Goal: Find specific page/section: Find specific page/section

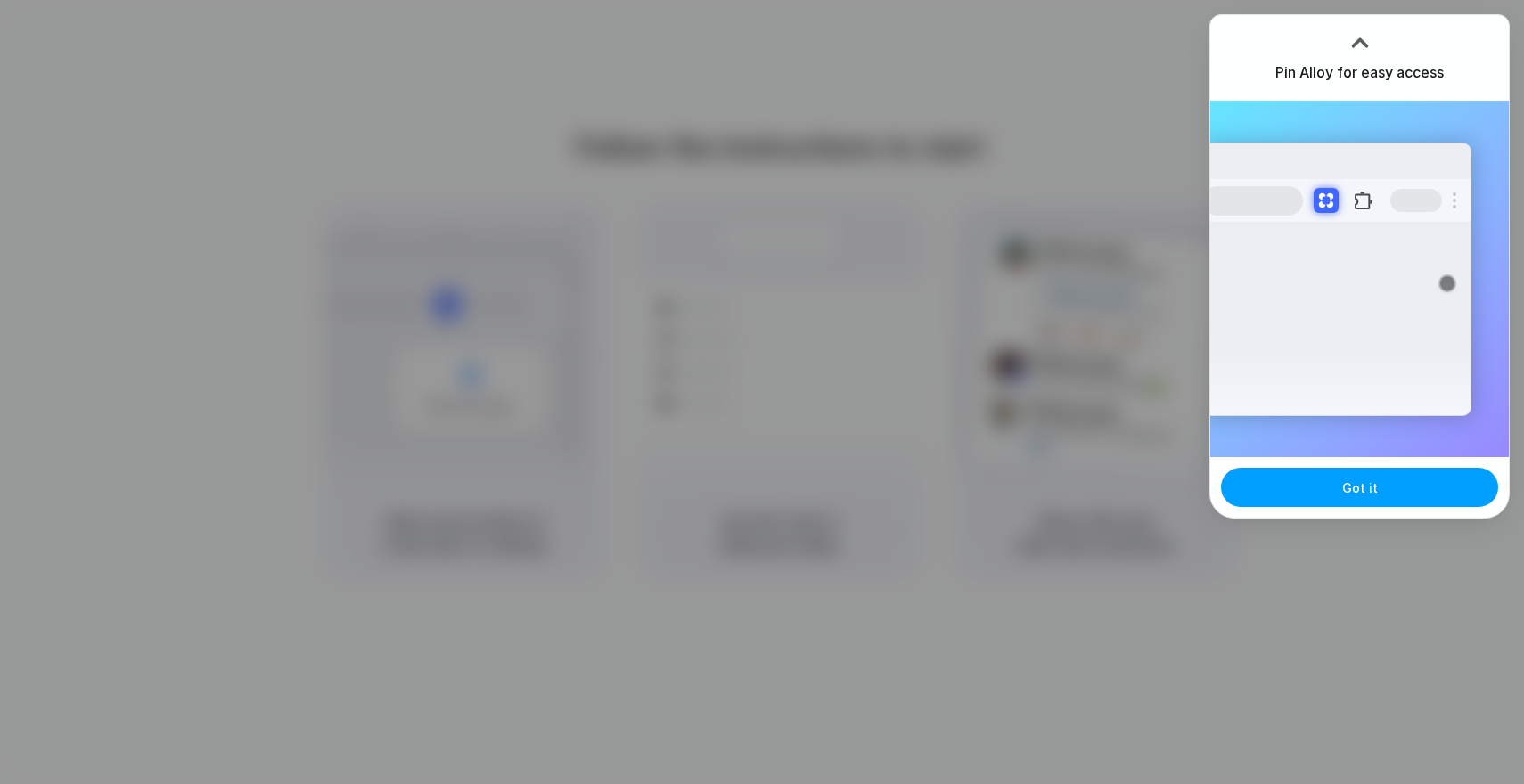
click at [1320, 492] on button "Got it" at bounding box center [1359, 487] width 277 height 40
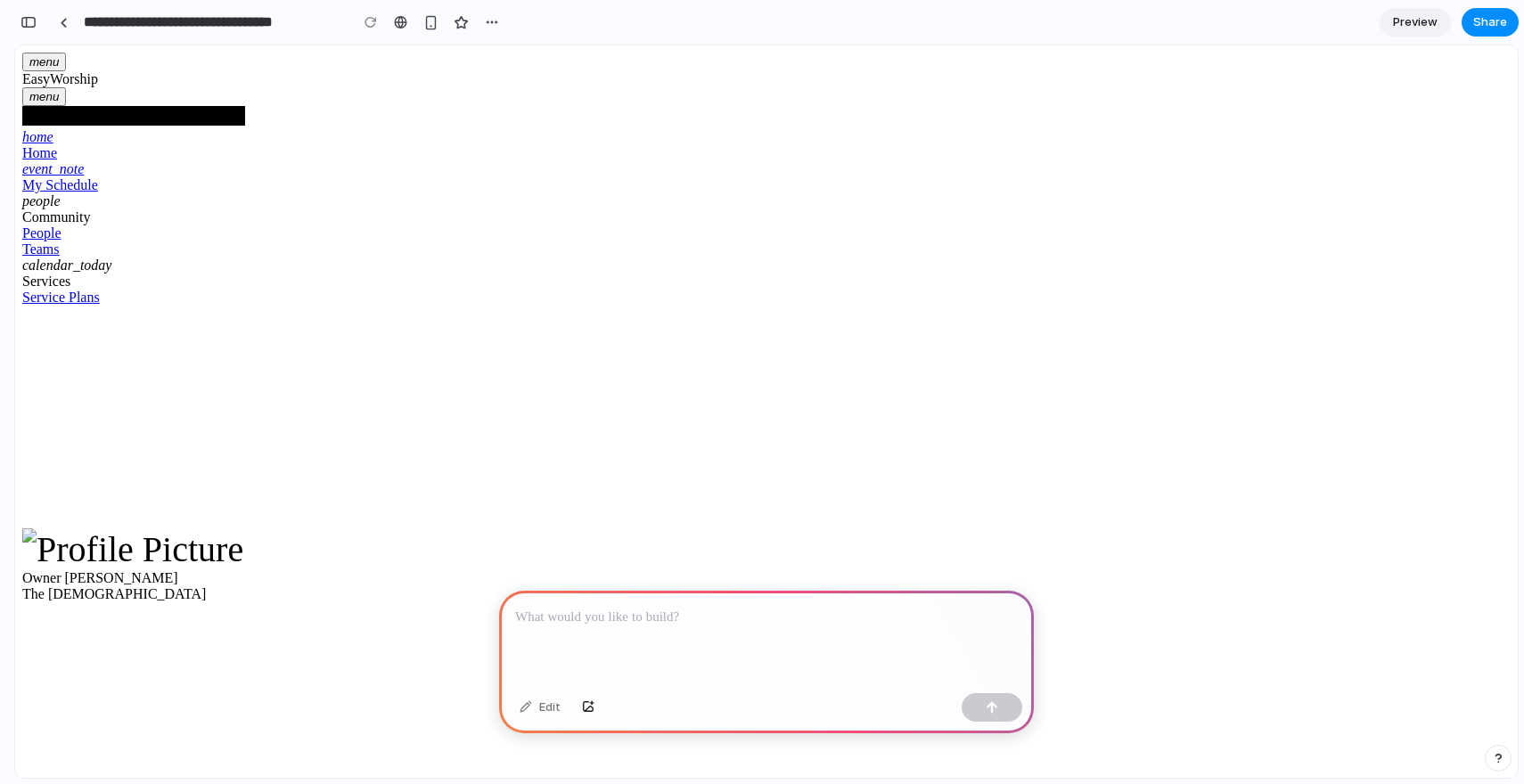
click at [121, 193] on div "My Schedule" at bounding box center [133, 185] width 223 height 16
click at [126, 241] on div "People" at bounding box center [133, 233] width 223 height 16
click at [125, 257] on div "Teams" at bounding box center [133, 249] width 223 height 16
click at [131, 306] on div "Service Plans" at bounding box center [133, 297] width 223 height 16
click at [131, 257] on div "Teams" at bounding box center [133, 249] width 223 height 16
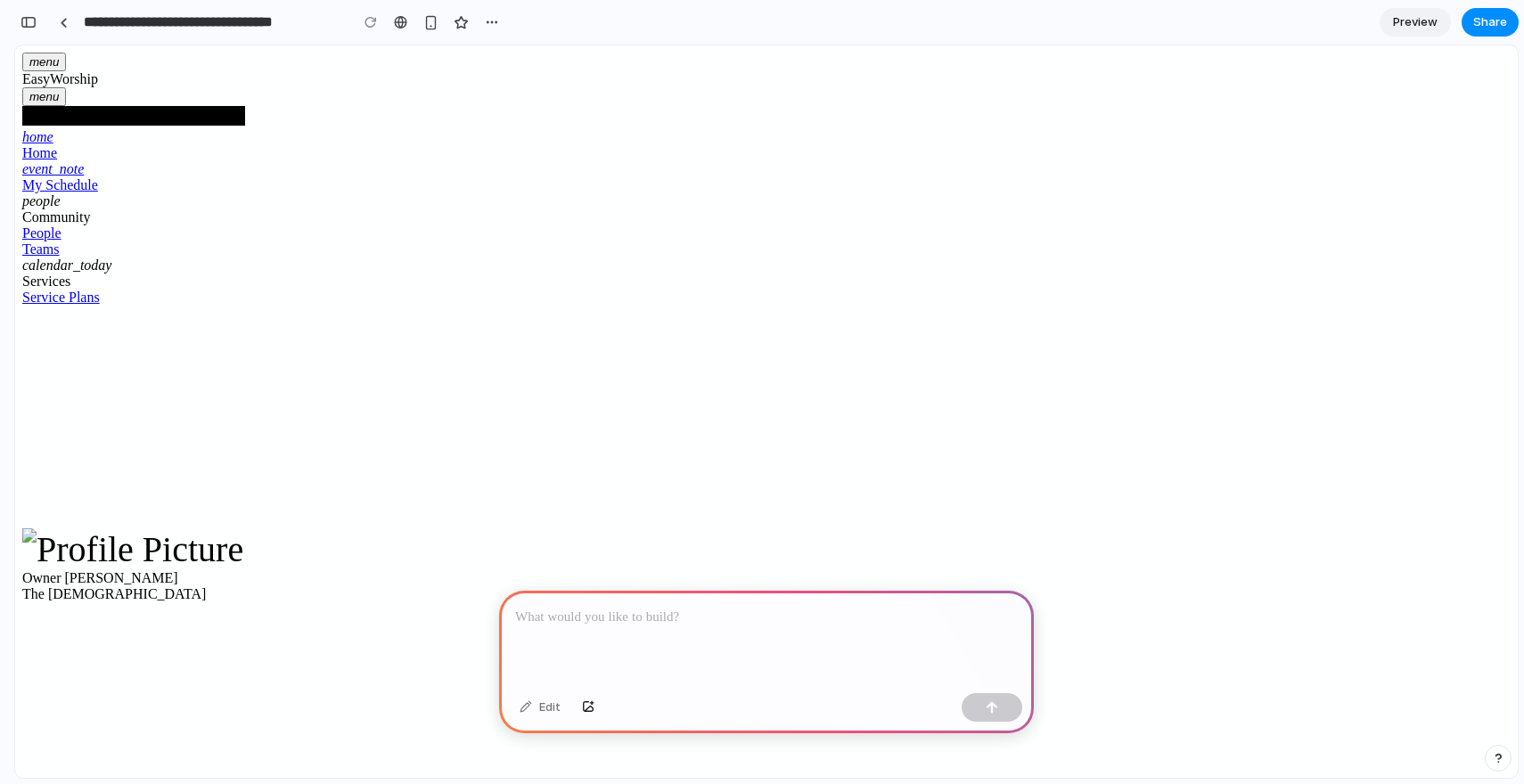
click at [132, 241] on div "People" at bounding box center [133, 233] width 223 height 16
click at [484, 17] on button "button" at bounding box center [492, 22] width 27 height 27
click at [567, 14] on div "Duplicate Delete" at bounding box center [762, 392] width 1524 height 784
click at [434, 16] on div "button" at bounding box center [431, 23] width 15 height 15
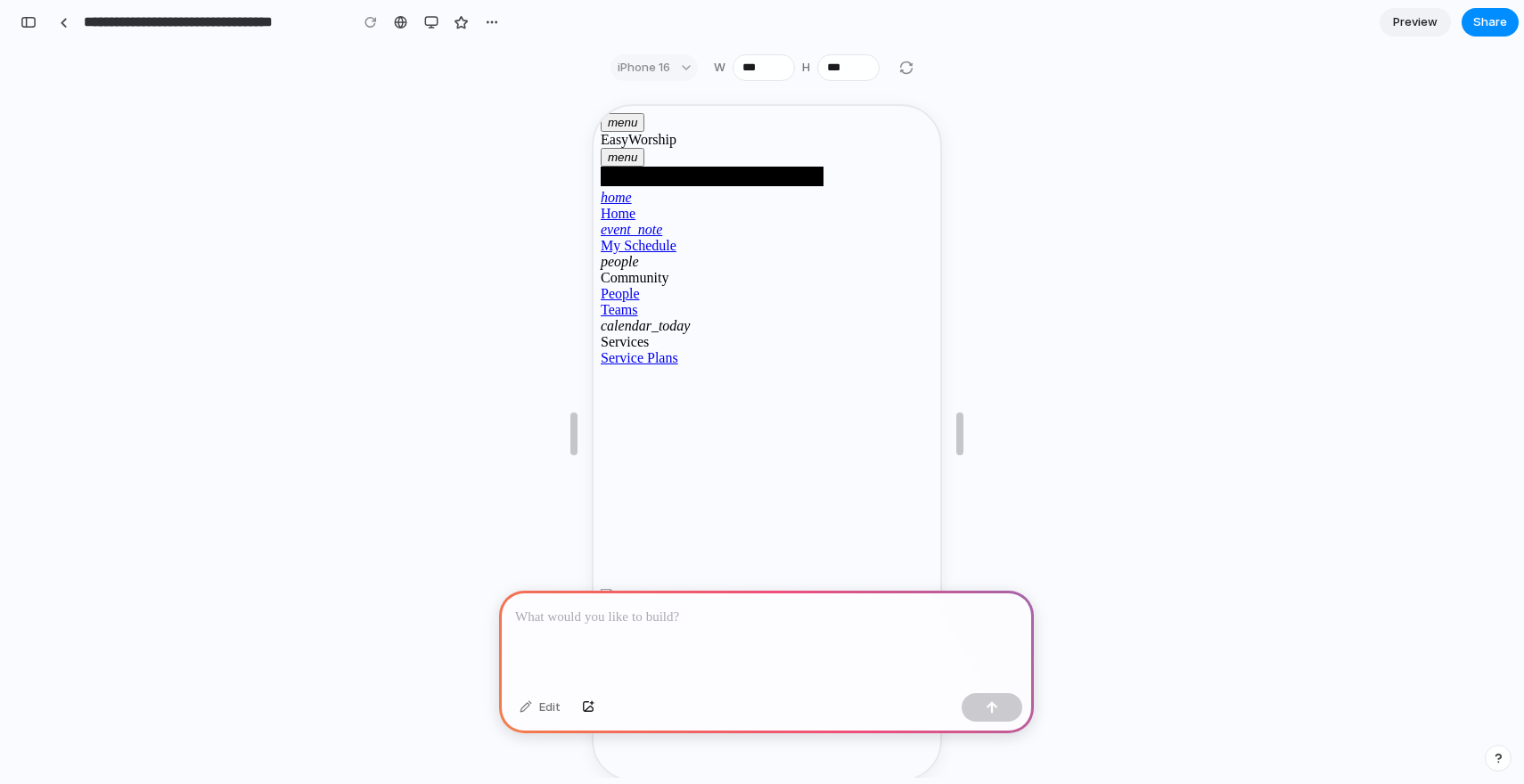
click at [635, 122] on icon "menu" at bounding box center [619, 121] width 29 height 14
click at [429, 29] on button "button" at bounding box center [431, 22] width 27 height 27
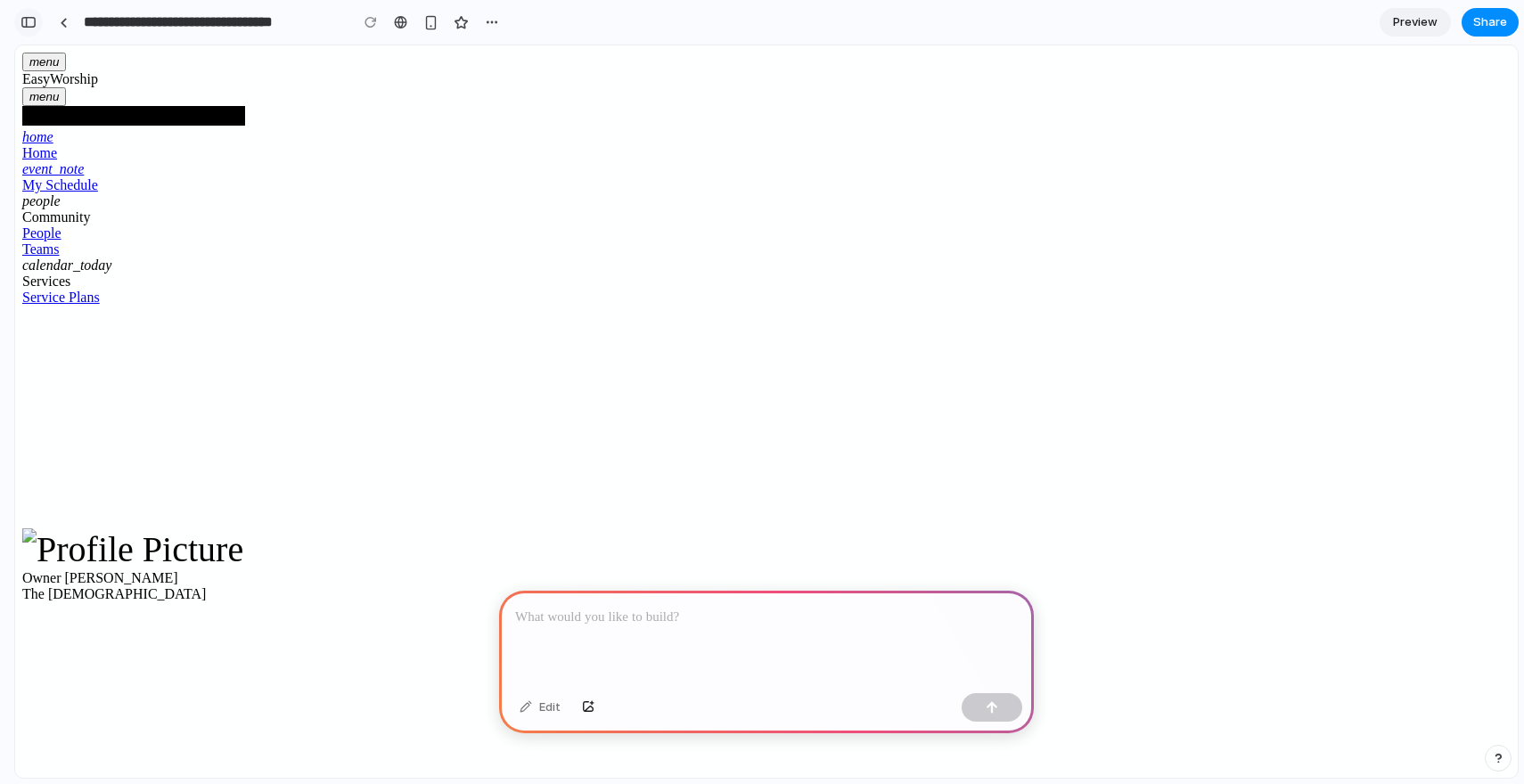
click at [33, 23] on div "button" at bounding box center [28, 22] width 16 height 13
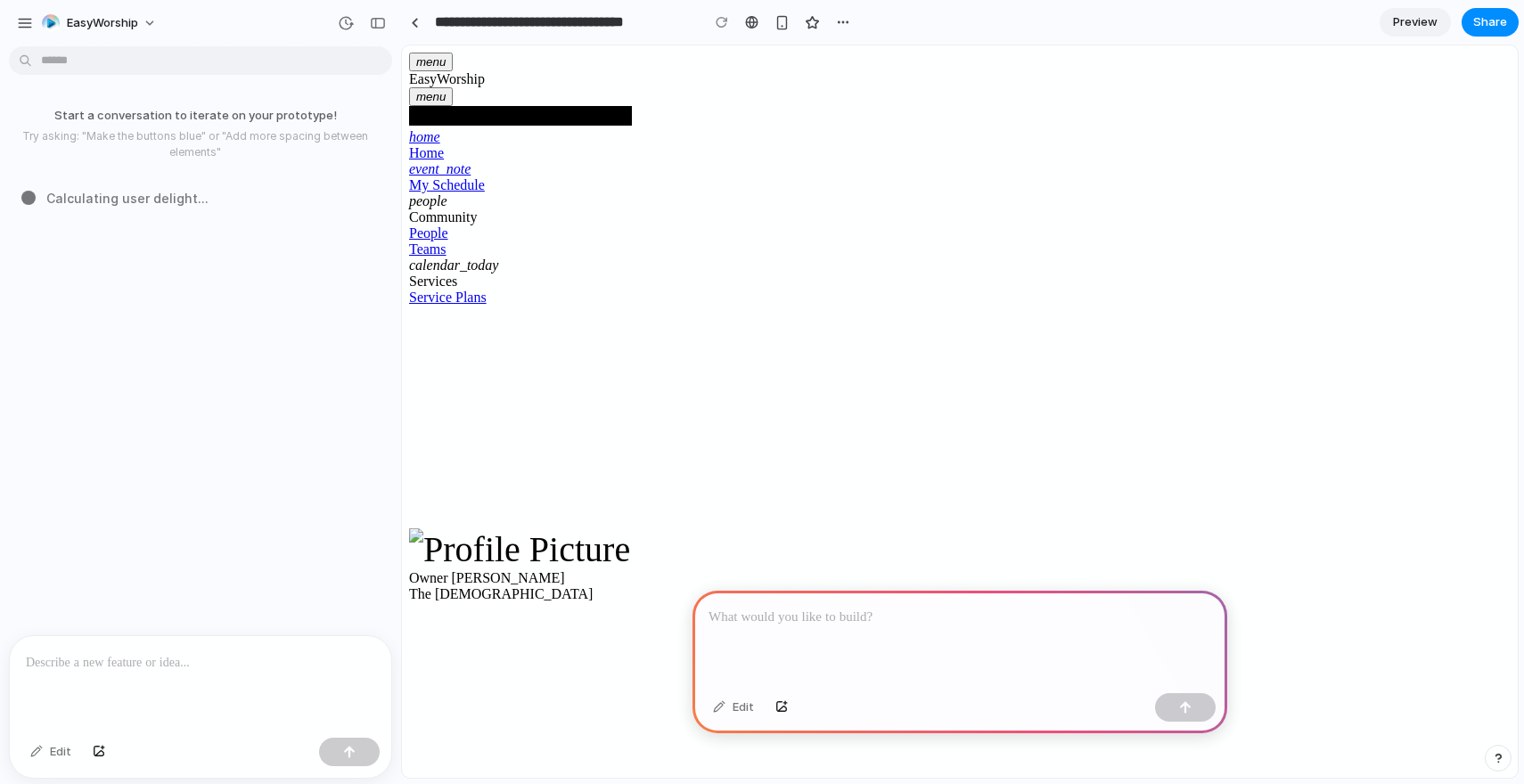
click at [33, 23] on button "button" at bounding box center [25, 23] width 27 height 27
click at [18, 28] on div "button" at bounding box center [25, 23] width 16 height 16
click at [25, 24] on div "button" at bounding box center [25, 23] width 16 height 16
click at [22, 12] on button "button" at bounding box center [25, 23] width 27 height 27
click at [418, 257] on div "People Teams" at bounding box center [520, 241] width 223 height 32
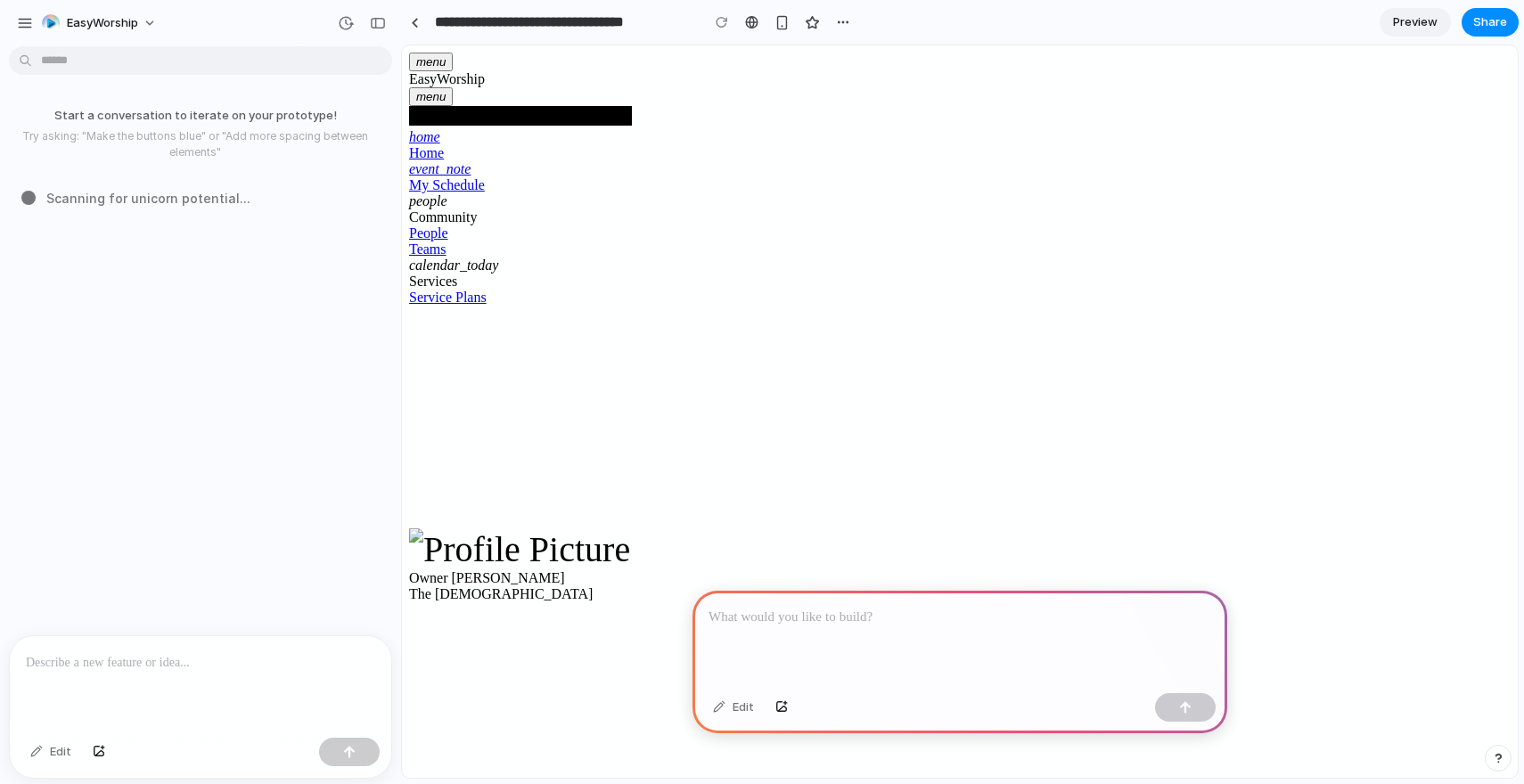
click at [752, 642] on div at bounding box center [960, 638] width 534 height 95
click at [732, 708] on div "Edit" at bounding box center [733, 708] width 59 height 29
click at [107, 668] on p at bounding box center [201, 662] width 349 height 21
click at [381, 29] on button "button" at bounding box center [378, 23] width 29 height 29
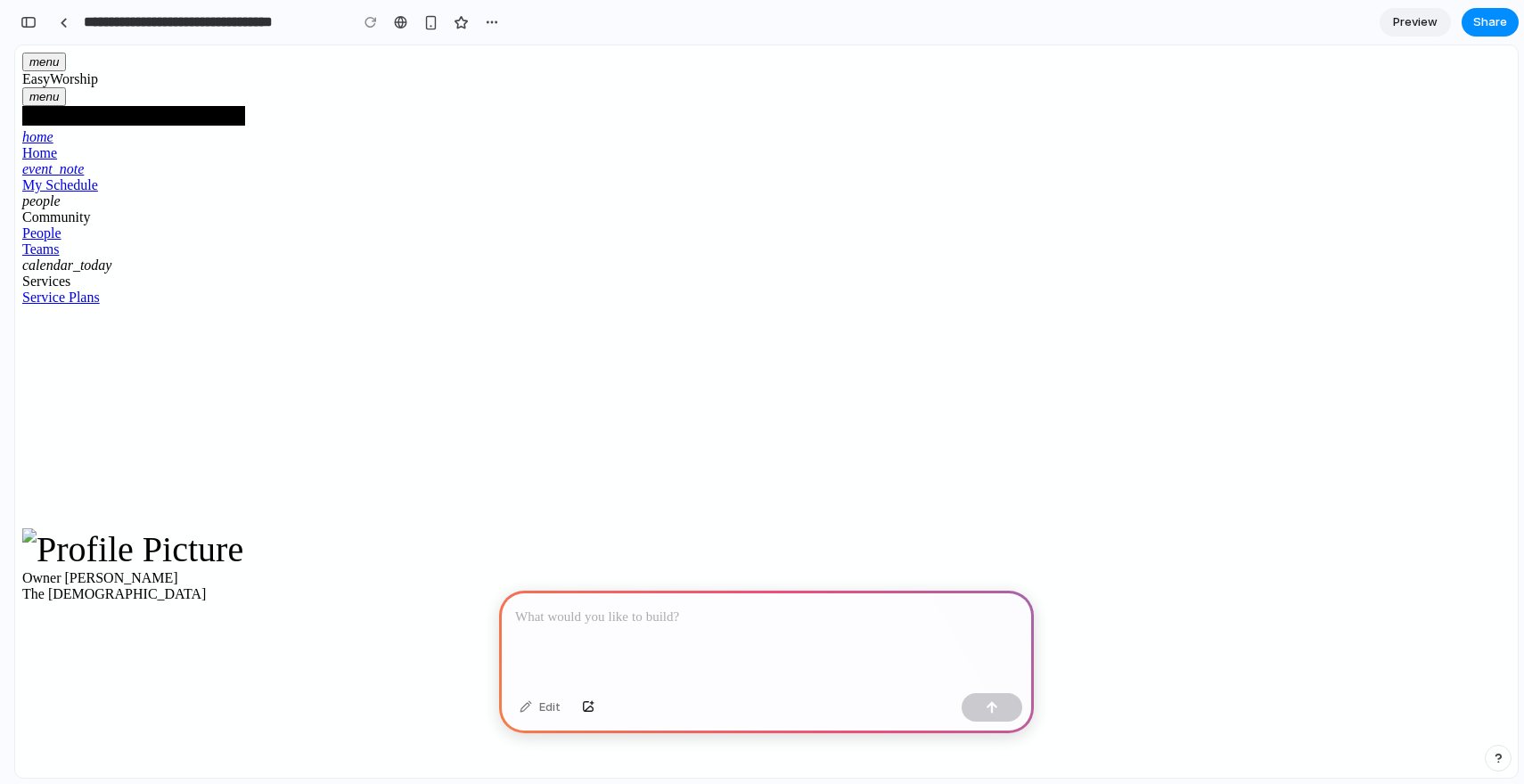
click at [580, 638] on div at bounding box center [766, 638] width 534 height 95
drag, startPoint x: 737, startPoint y: 344, endPoint x: 793, endPoint y: 619, distance: 280.6
click at [793, 622] on p "**********" at bounding box center [766, 617] width 503 height 21
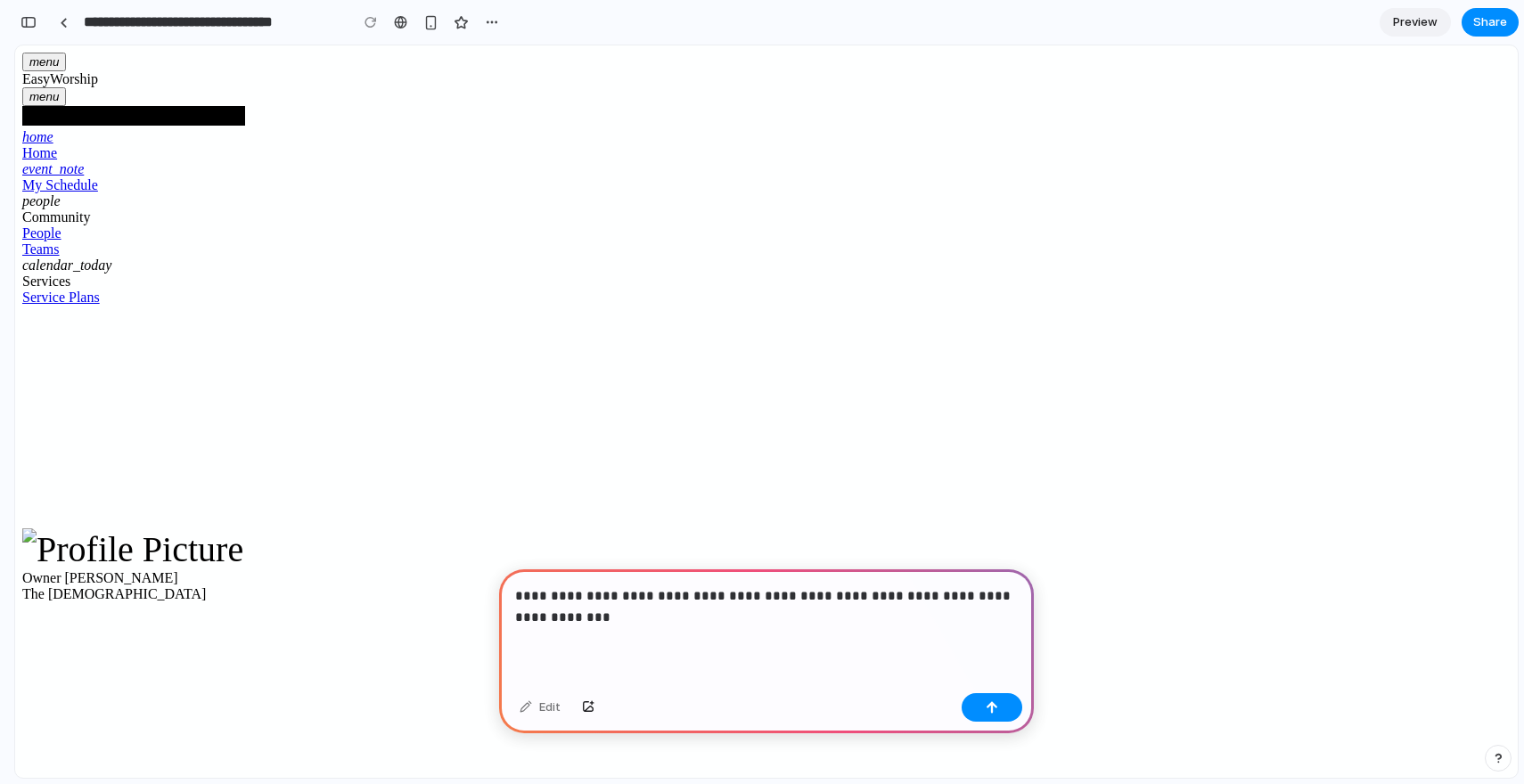
click at [696, 616] on p "**********" at bounding box center [766, 607] width 503 height 42
click at [991, 710] on div "button" at bounding box center [992, 707] width 13 height 13
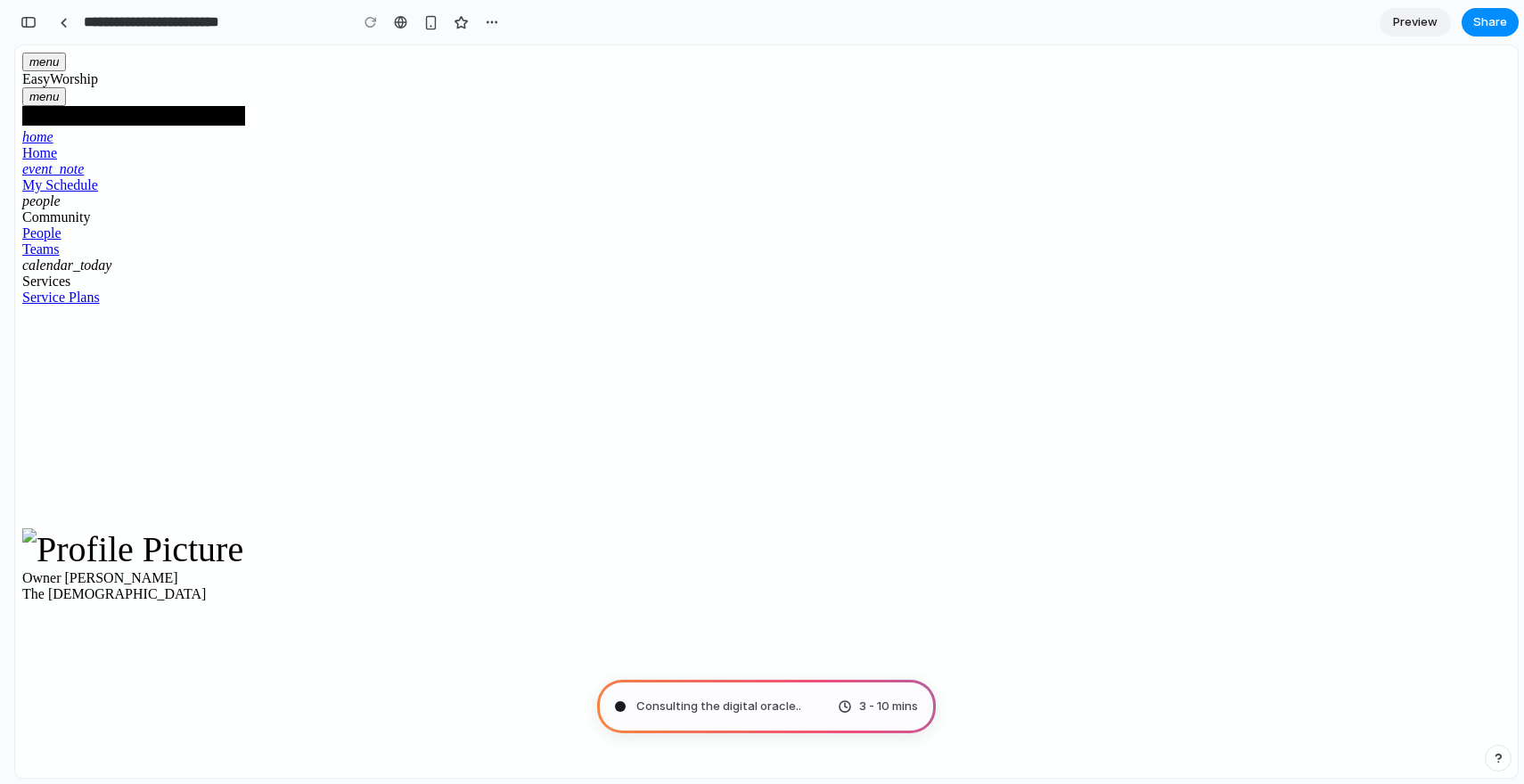
type input "**********"
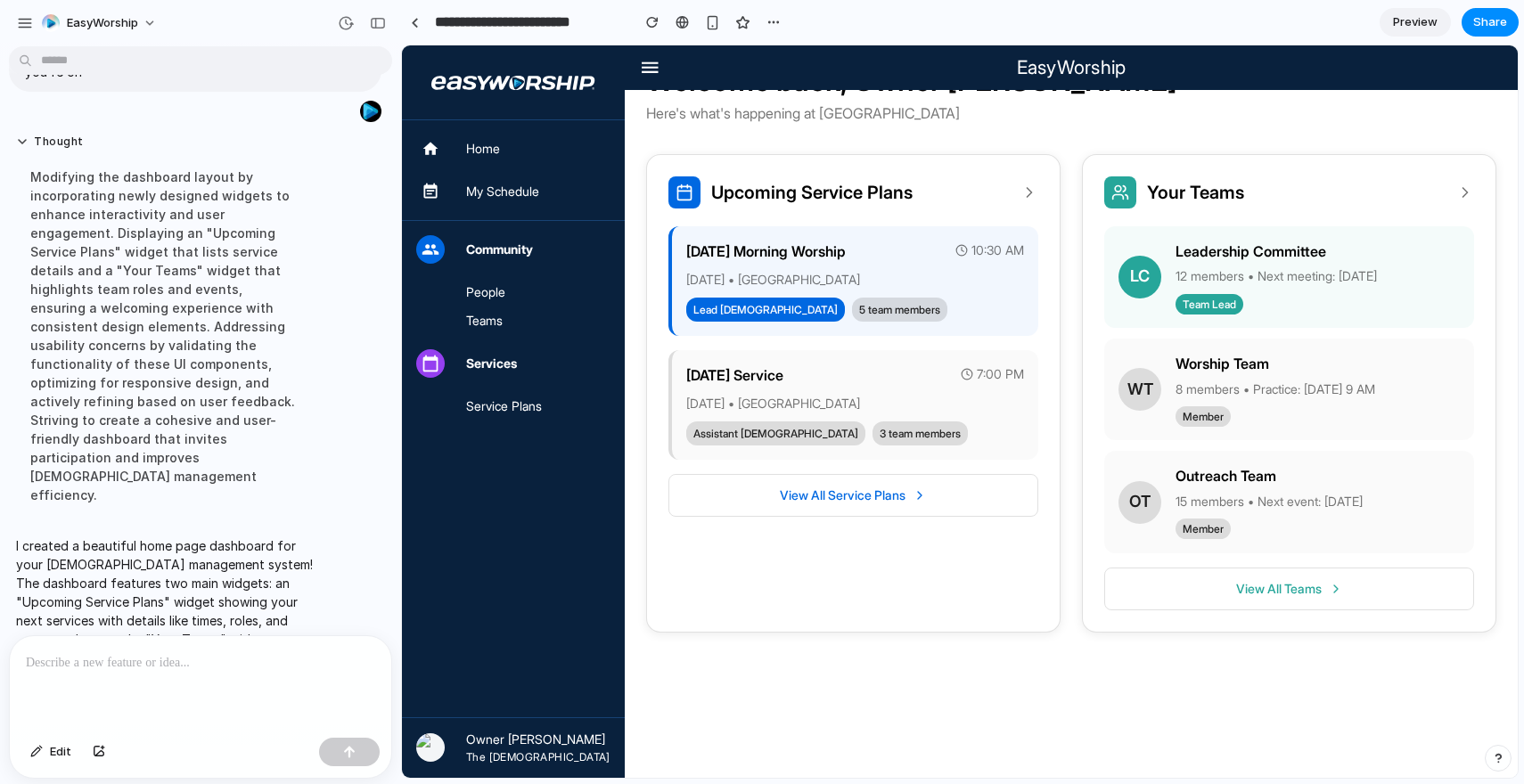
scroll to position [181, 0]
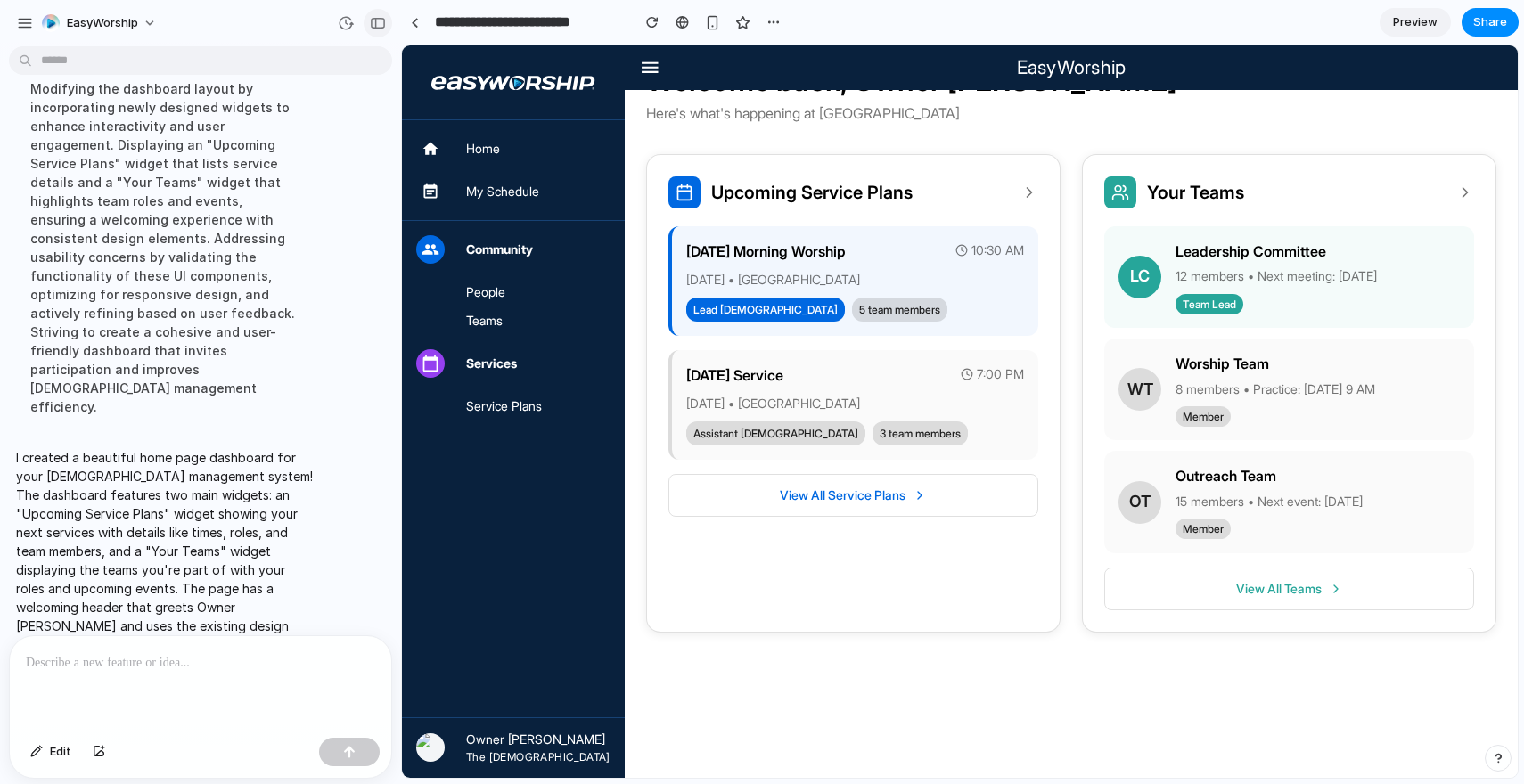
click at [379, 26] on div "button" at bounding box center [377, 23] width 16 height 13
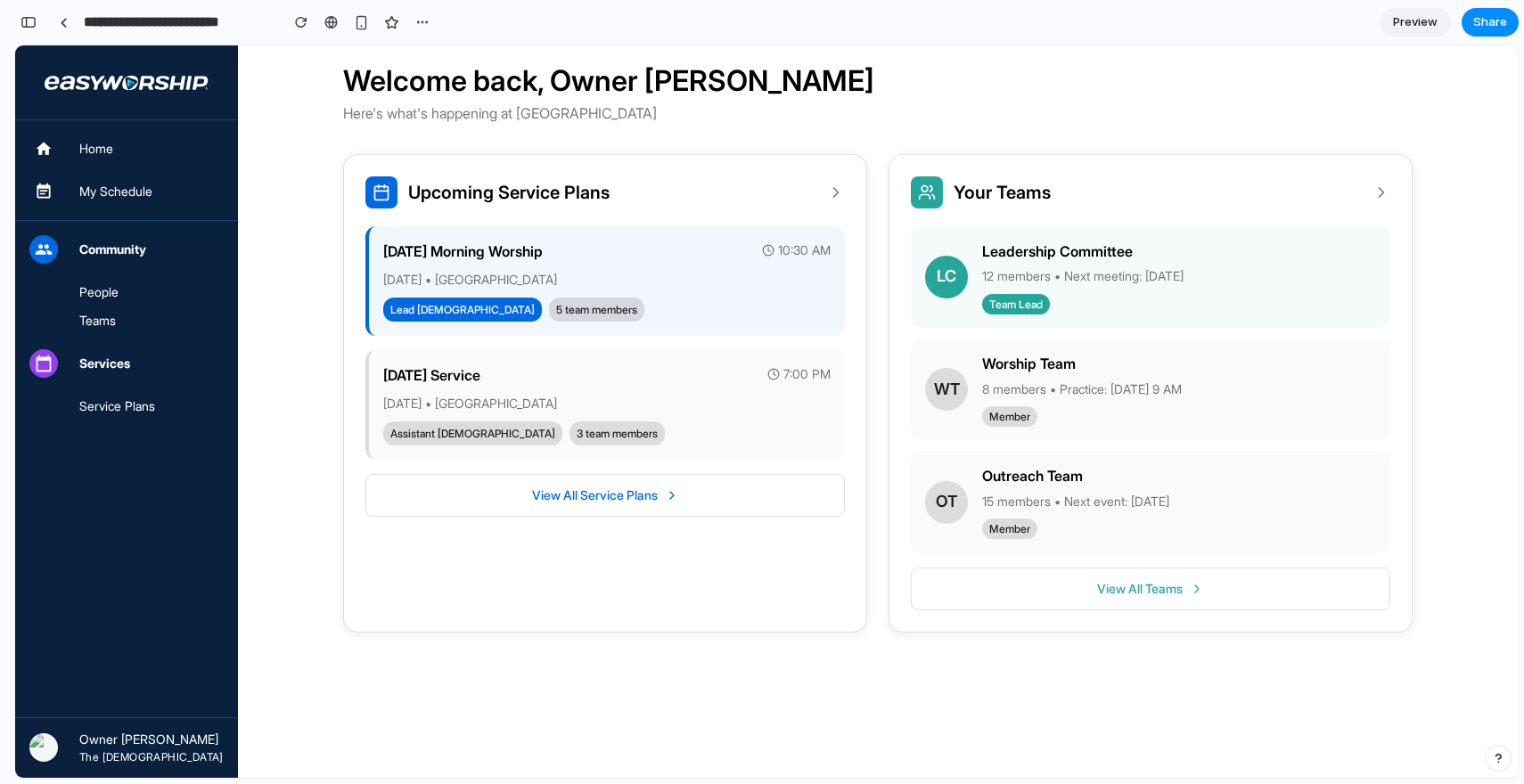
click at [1139, 262] on h3 "Leadership Committee" at bounding box center [1179, 252] width 394 height 23
click at [1072, 392] on p "8 members • Practice: Sunday 9 AM" at bounding box center [1179, 390] width 394 height 19
click at [1137, 580] on button "View All Teams" at bounding box center [1150, 589] width 479 height 42
drag, startPoint x: 788, startPoint y: 459, endPoint x: 416, endPoint y: 462, distance: 372.0
click at [744, 456] on div "New Year's Eve Service 7:00 PM December 31, 2024 • Main Sanctuary Assistant Pas…" at bounding box center [605, 405] width 479 height 110
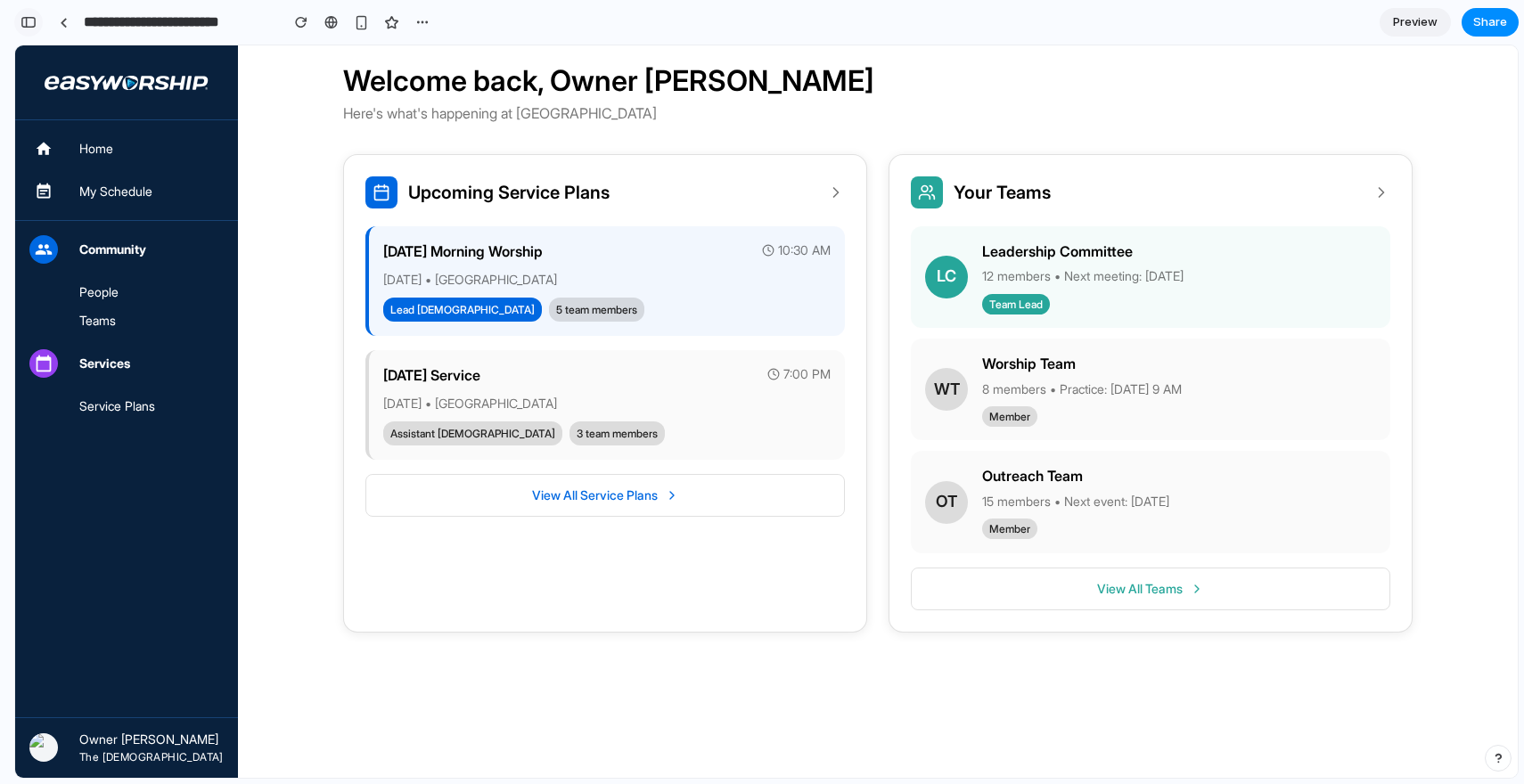
click at [27, 31] on button "button" at bounding box center [29, 22] width 29 height 29
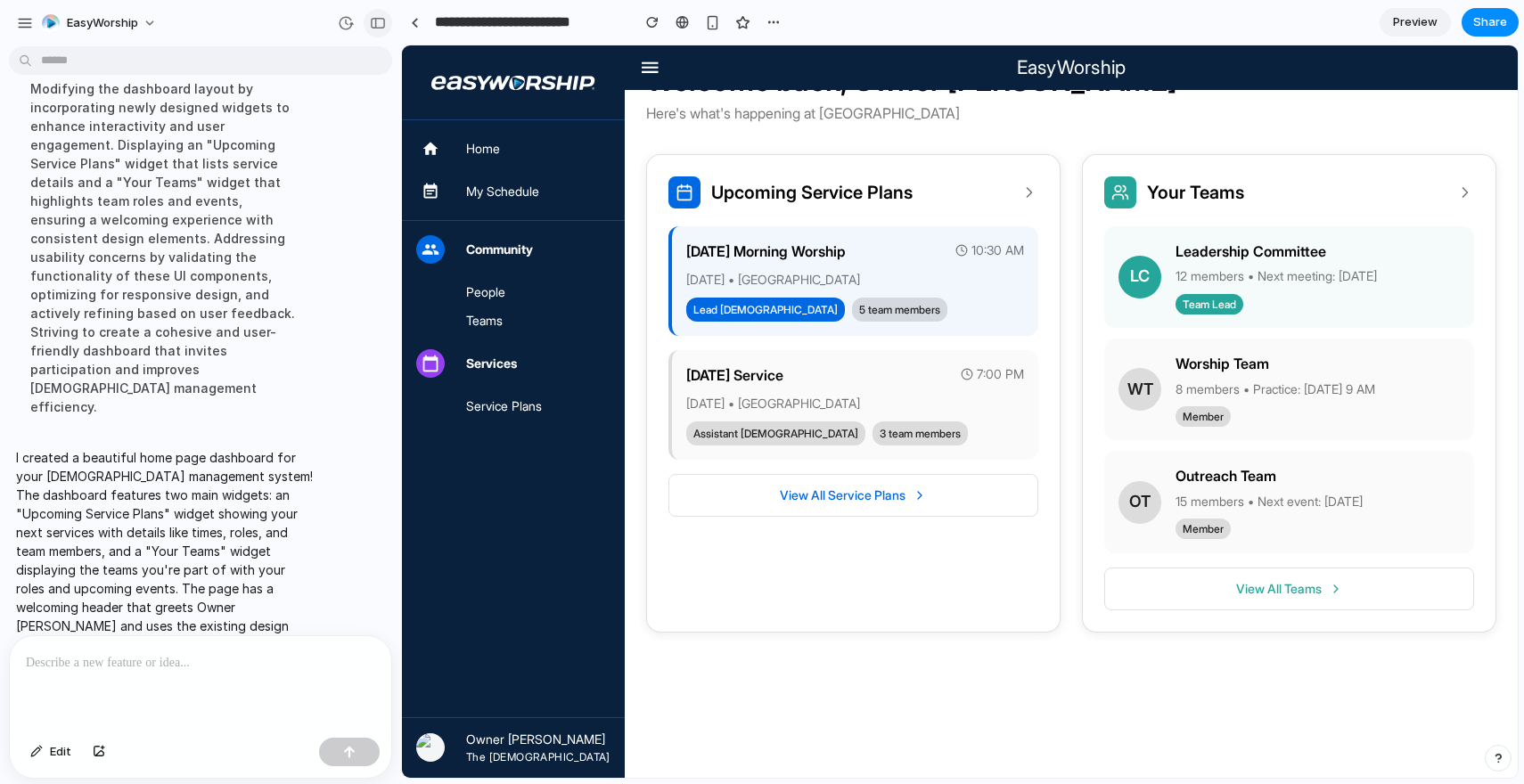
click at [377, 22] on div "button" at bounding box center [377, 23] width 16 height 13
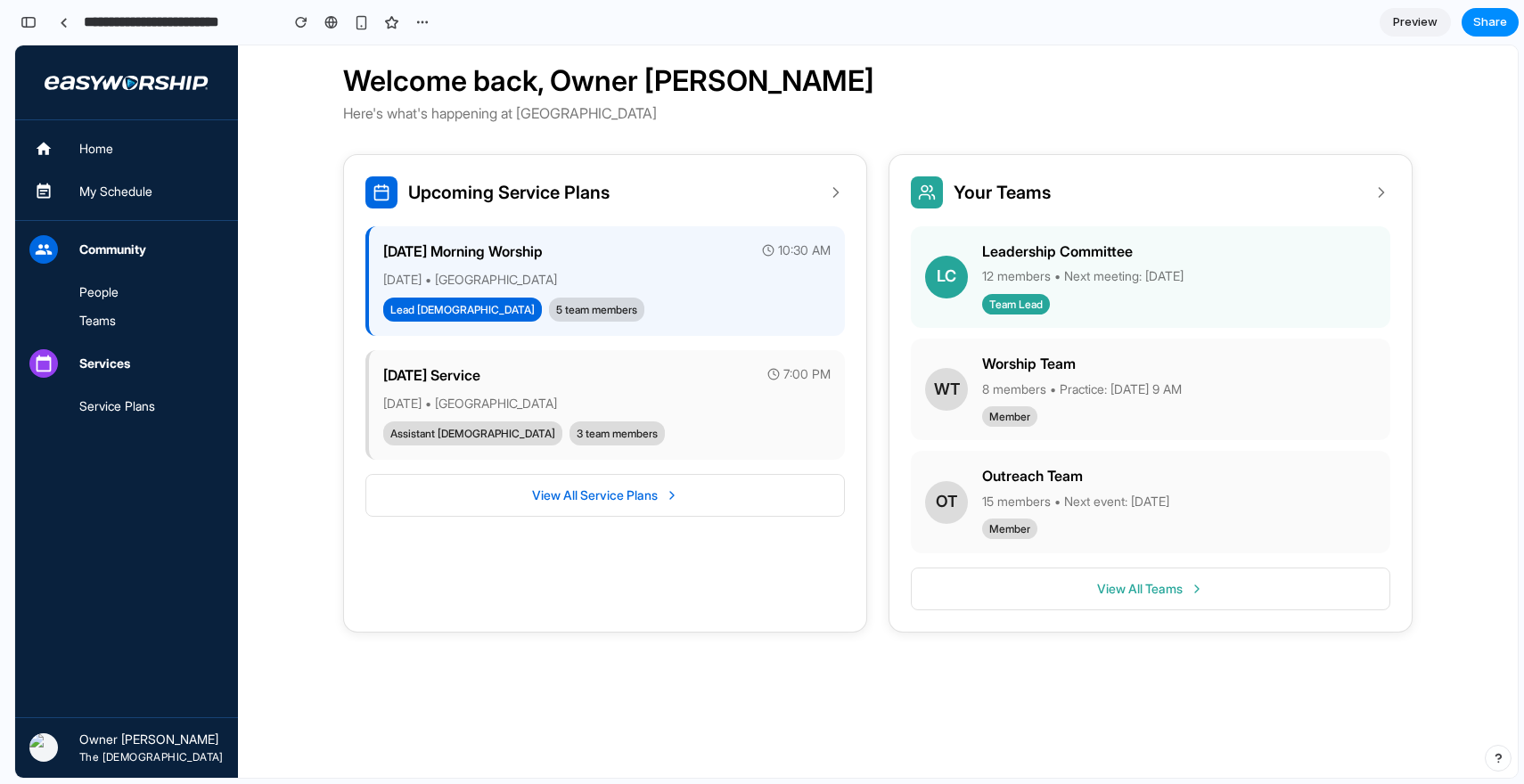
scroll to position [237, 0]
click at [828, 181] on div "Upcoming Service Plans" at bounding box center [605, 192] width 479 height 32
click at [56, 16] on link at bounding box center [64, 22] width 27 height 27
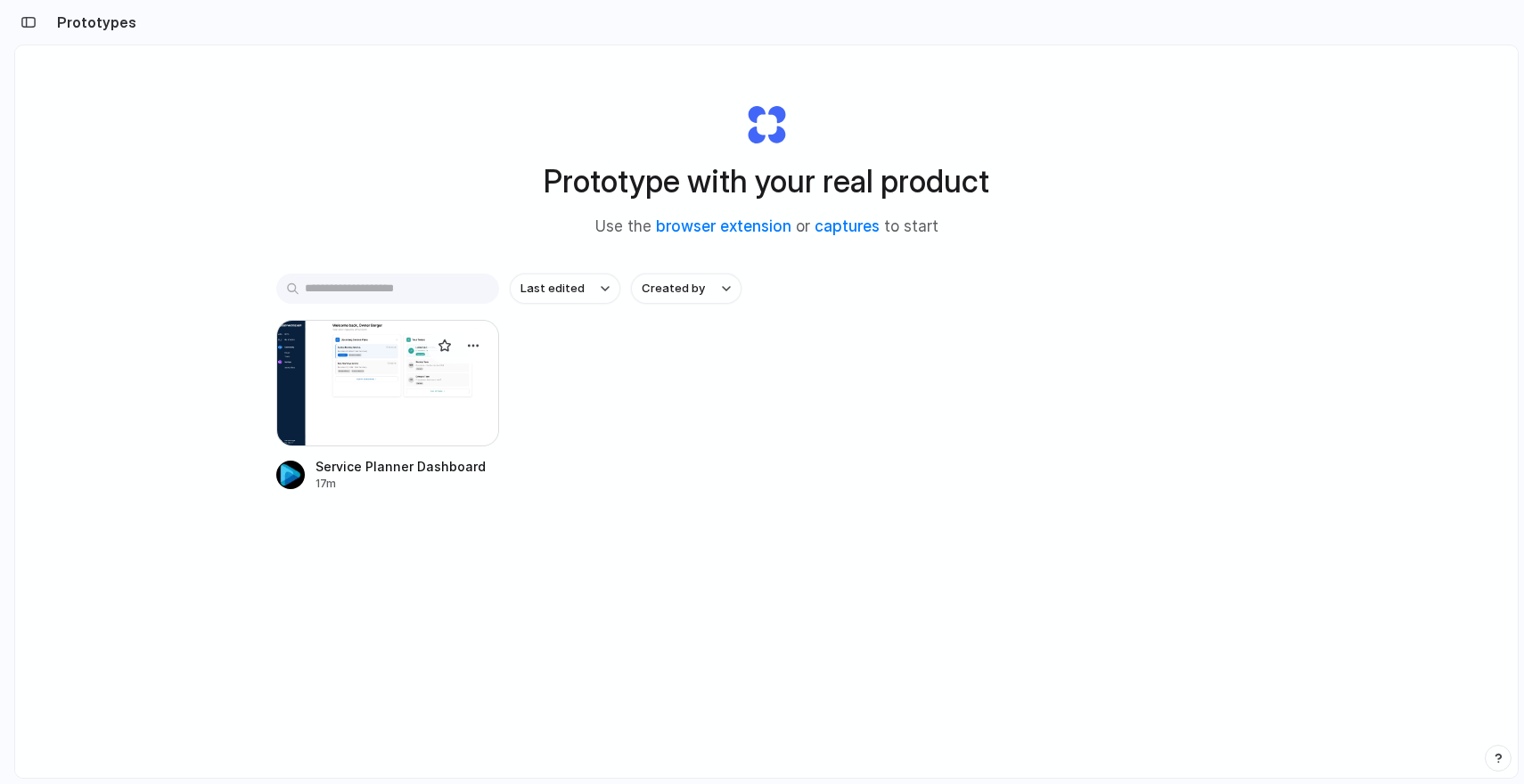
click at [381, 371] on div at bounding box center [387, 383] width 223 height 126
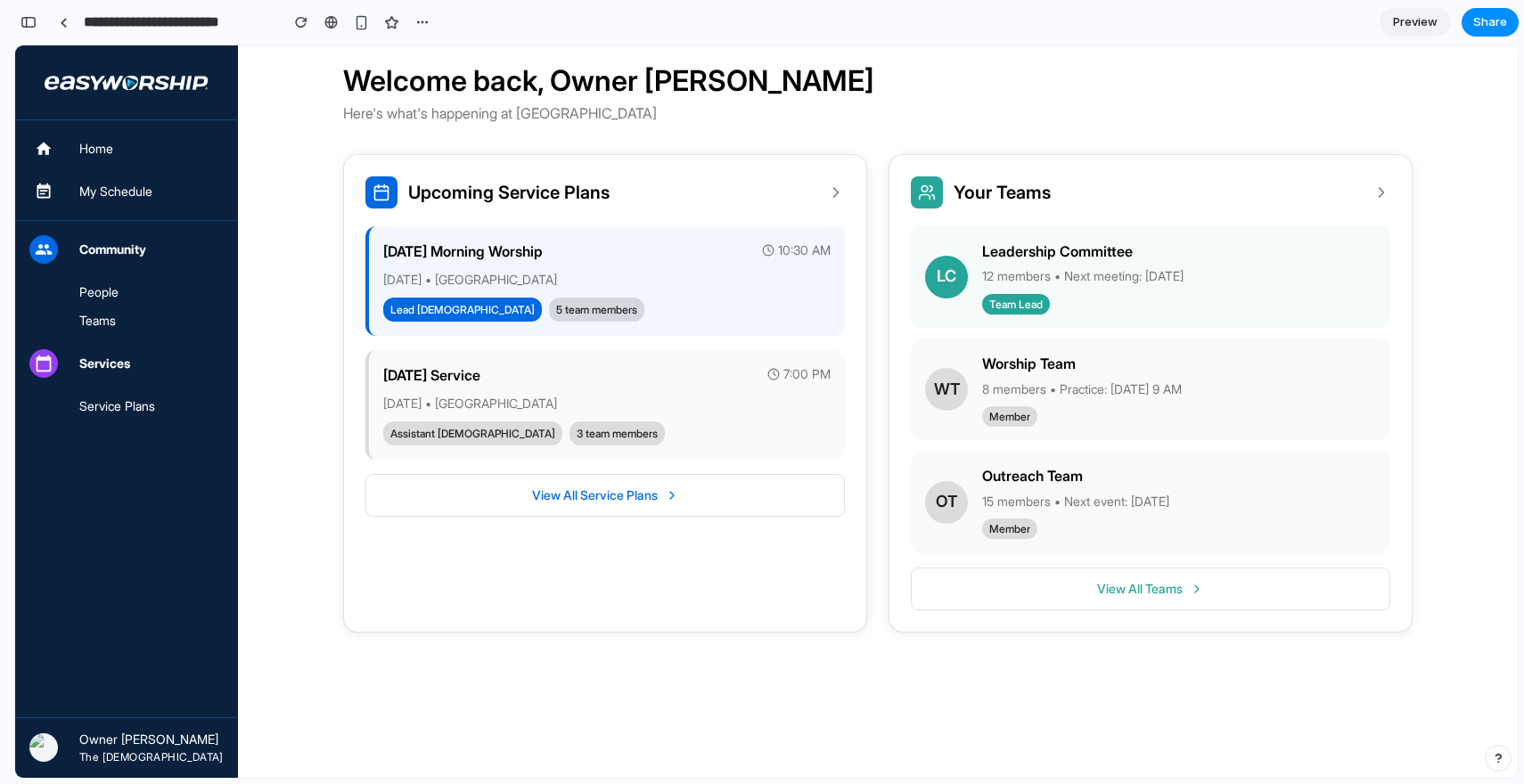
click at [115, 287] on div "People" at bounding box center [144, 292] width 130 height 25
